Goal: Entertainment & Leisure: Consume media (video, audio)

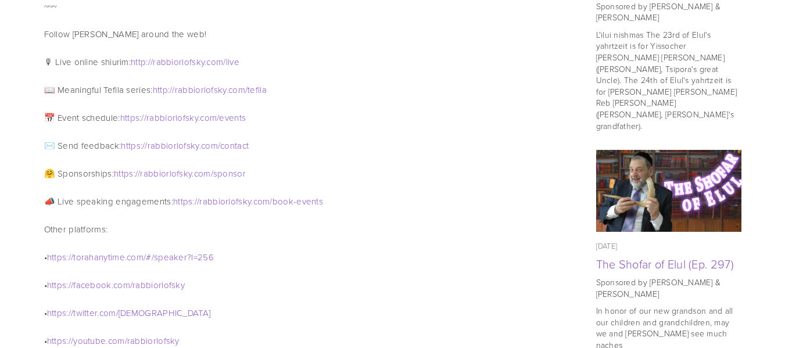
scroll to position [910, 0]
click at [705, 167] on img at bounding box center [669, 190] width 146 height 82
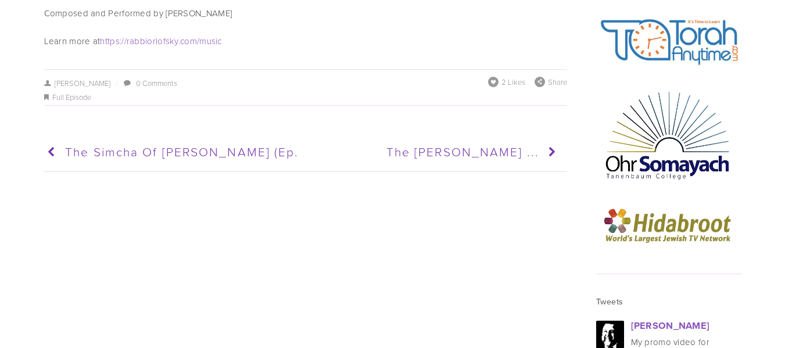
scroll to position [1377, 0]
click at [460, 142] on span "The Rabbi Orlofsky Rosh Hashana ..." at bounding box center [462, 150] width 153 height 17
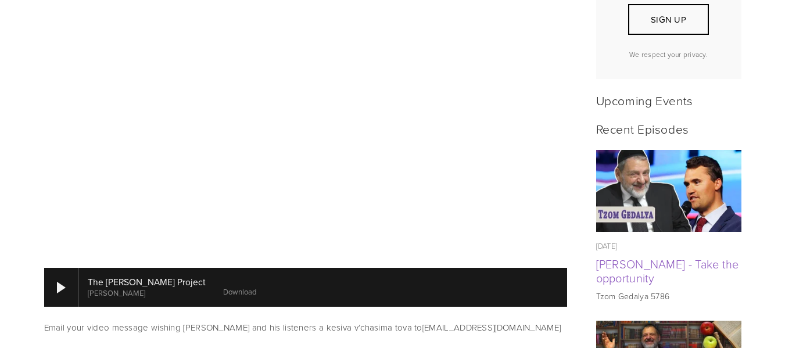
scroll to position [440, 0]
